Goal: Task Accomplishment & Management: Complete application form

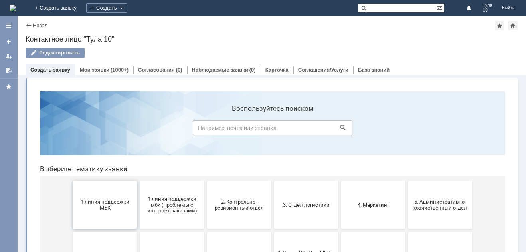
click at [86, 207] on span "1 линия поддержки МБК" at bounding box center [104, 204] width 59 height 12
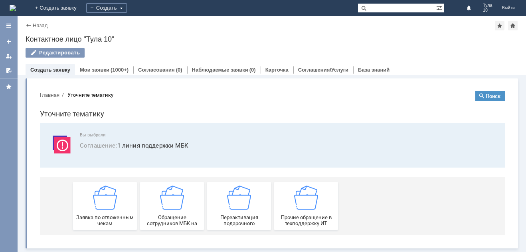
click at [86, 207] on div "Заявка по отложенным чекам" at bounding box center [104, 205] width 59 height 41
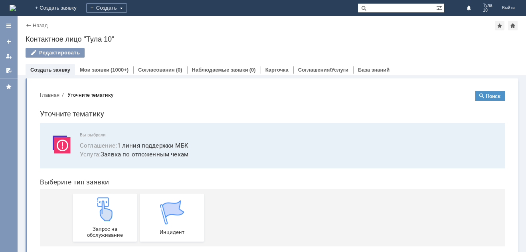
click at [86, 207] on div "Запрос на обслуживание" at bounding box center [104, 217] width 59 height 41
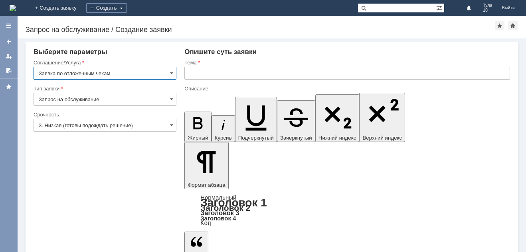
click at [233, 73] on input "text" at bounding box center [347, 73] width 326 height 13
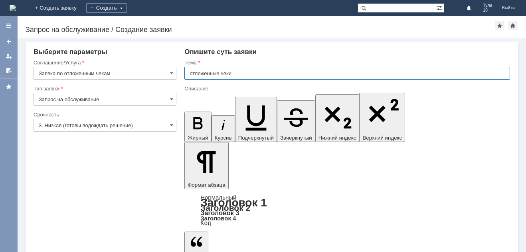
type input "отложенные чеки"
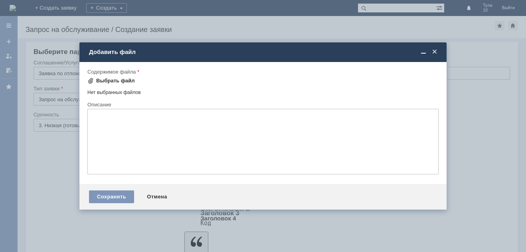
click at [120, 81] on div "Выбрать файл" at bounding box center [115, 80] width 39 height 6
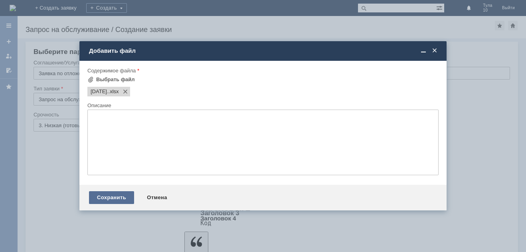
click at [114, 196] on div "Сохранить" at bounding box center [111, 197] width 45 height 13
